Goal: Task Accomplishment & Management: Use online tool/utility

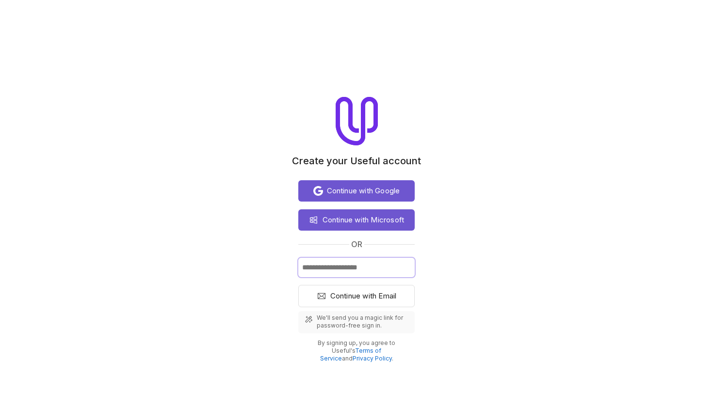
click at [325, 273] on input "Email" at bounding box center [356, 267] width 116 height 19
type input "**********"
click at [356, 296] on button "Continue with Email" at bounding box center [356, 296] width 116 height 22
